Goal: Task Accomplishment & Management: Manage account settings

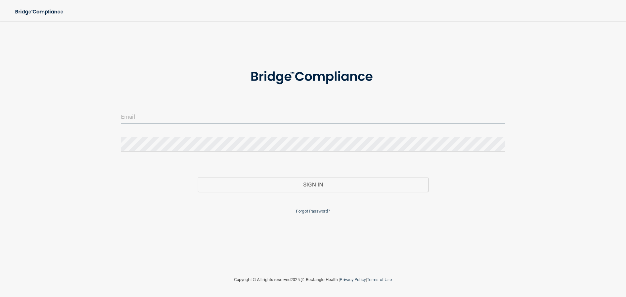
click at [244, 119] on input "email" at bounding box center [313, 117] width 384 height 15
click at [0, 297] on com-1password-button at bounding box center [0, 297] width 0 height 0
type input "[PERSON_NAME][EMAIL_ADDRESS][DOMAIN_NAME]"
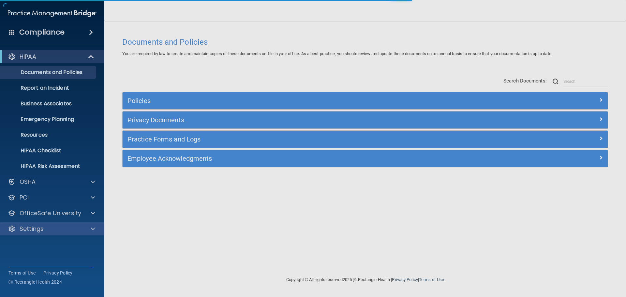
click at [45, 224] on div "Settings" at bounding box center [52, 228] width 105 height 13
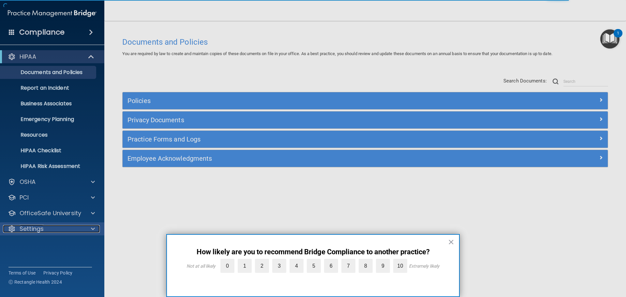
click at [39, 228] on p "Settings" at bounding box center [32, 229] width 24 height 8
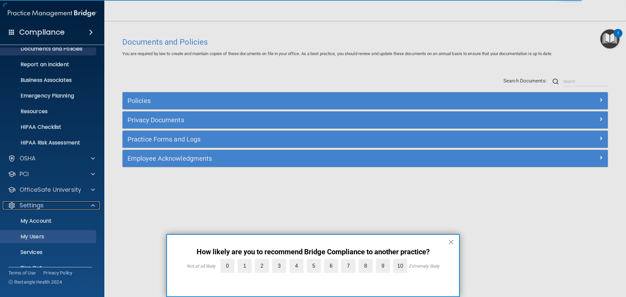
scroll to position [36, 0]
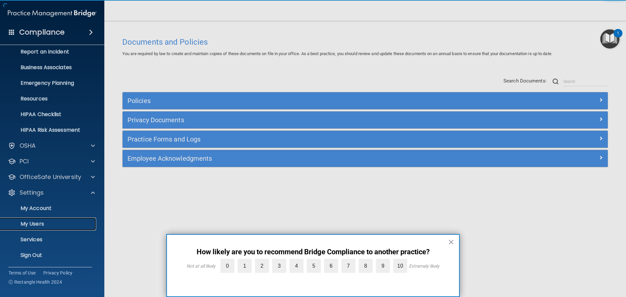
click at [39, 223] on p "My Users" at bounding box center [48, 224] width 89 height 7
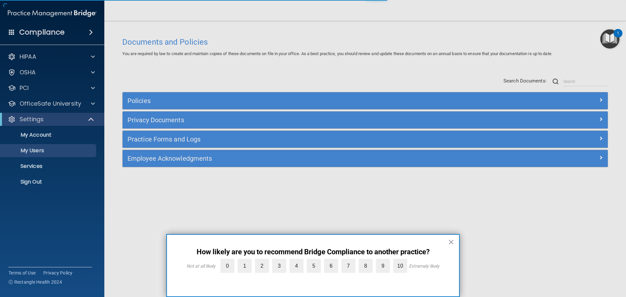
select select "20"
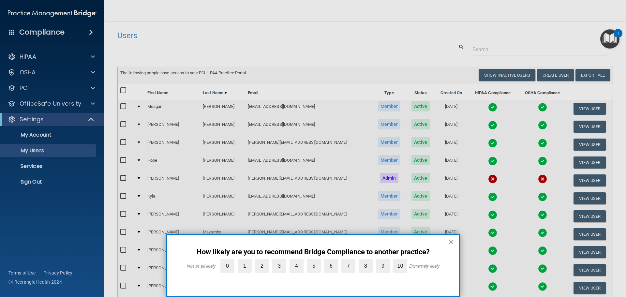
click at [451, 241] on button "×" at bounding box center [451, 242] width 6 height 10
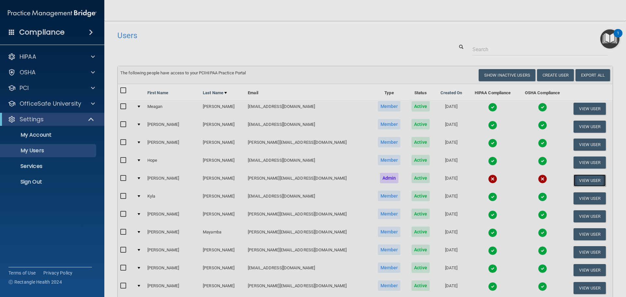
click at [574, 180] on button "View User" at bounding box center [590, 180] width 32 height 12
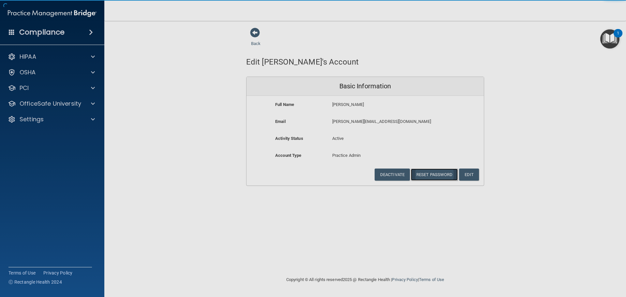
click at [444, 174] on button "Reset Password" at bounding box center [434, 175] width 47 height 12
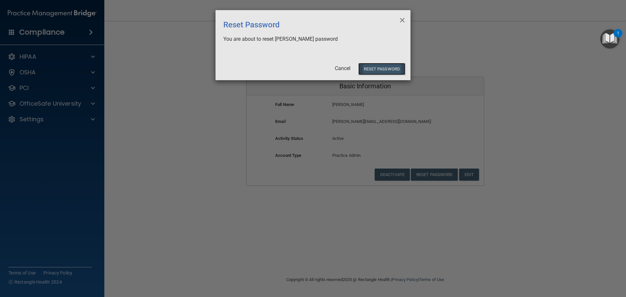
click at [378, 73] on button "Reset Password" at bounding box center [381, 69] width 47 height 12
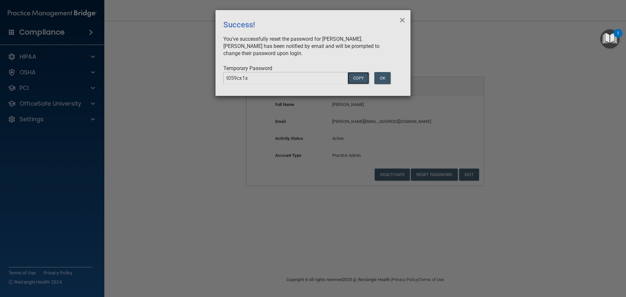
click at [360, 76] on button "COPY" at bounding box center [359, 78] width 22 height 12
click at [400, 20] on span "×" at bounding box center [403, 19] width 6 height 13
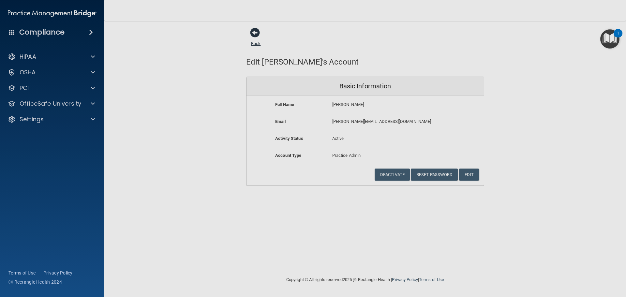
click at [251, 31] on span at bounding box center [255, 33] width 10 height 10
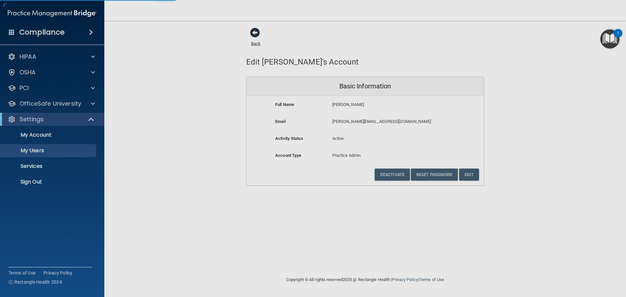
select select "20"
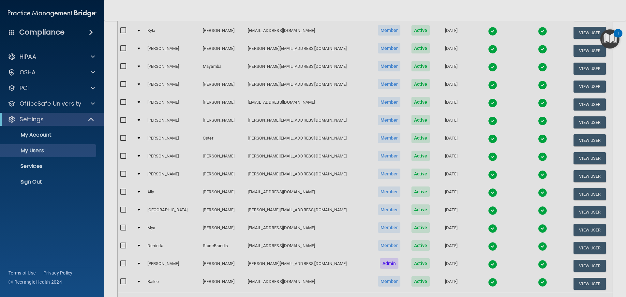
scroll to position [243, 0]
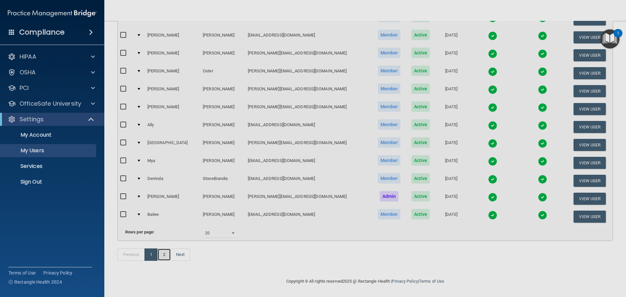
click at [165, 256] on link "2" at bounding box center [164, 255] width 13 height 12
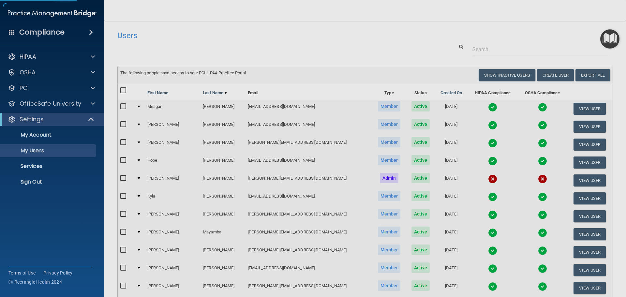
select select "20"
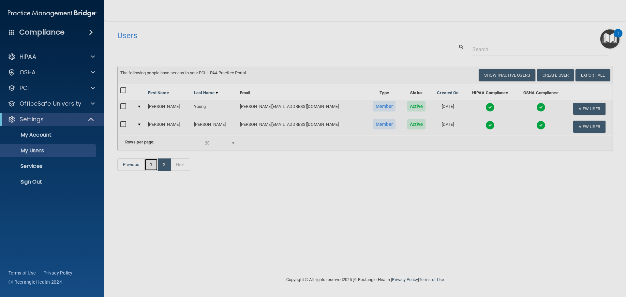
click at [154, 171] on link "1" at bounding box center [150, 165] width 13 height 12
select select "20"
